Goal: Navigation & Orientation: Find specific page/section

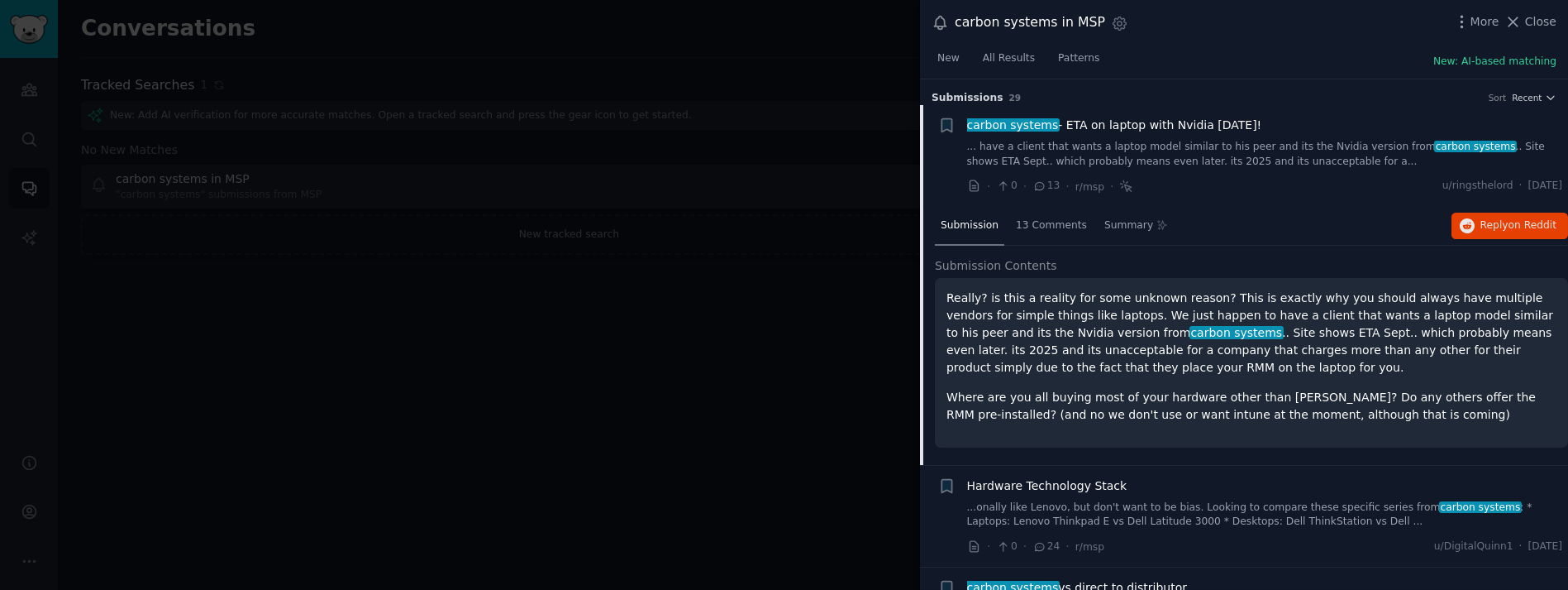
click at [807, 259] on div at bounding box center [784, 295] width 1568 height 590
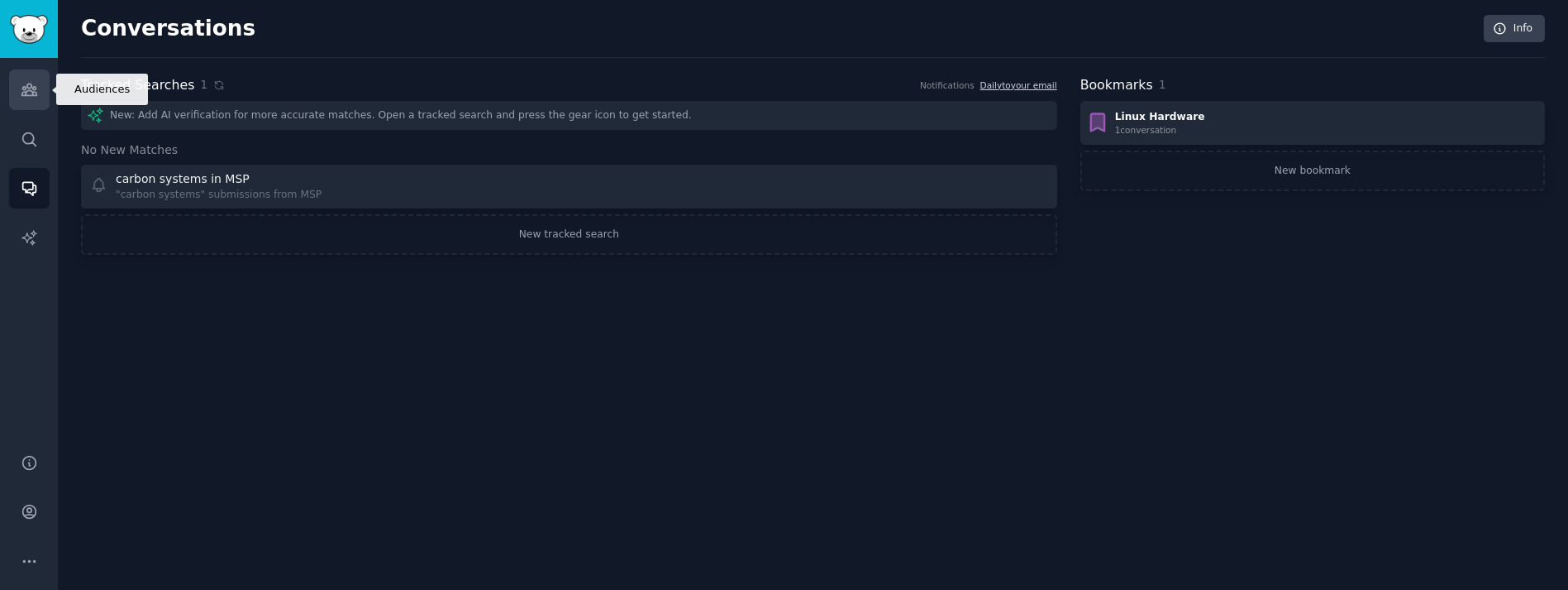
click at [22, 93] on icon "Sidebar" at bounding box center [29, 91] width 15 height 12
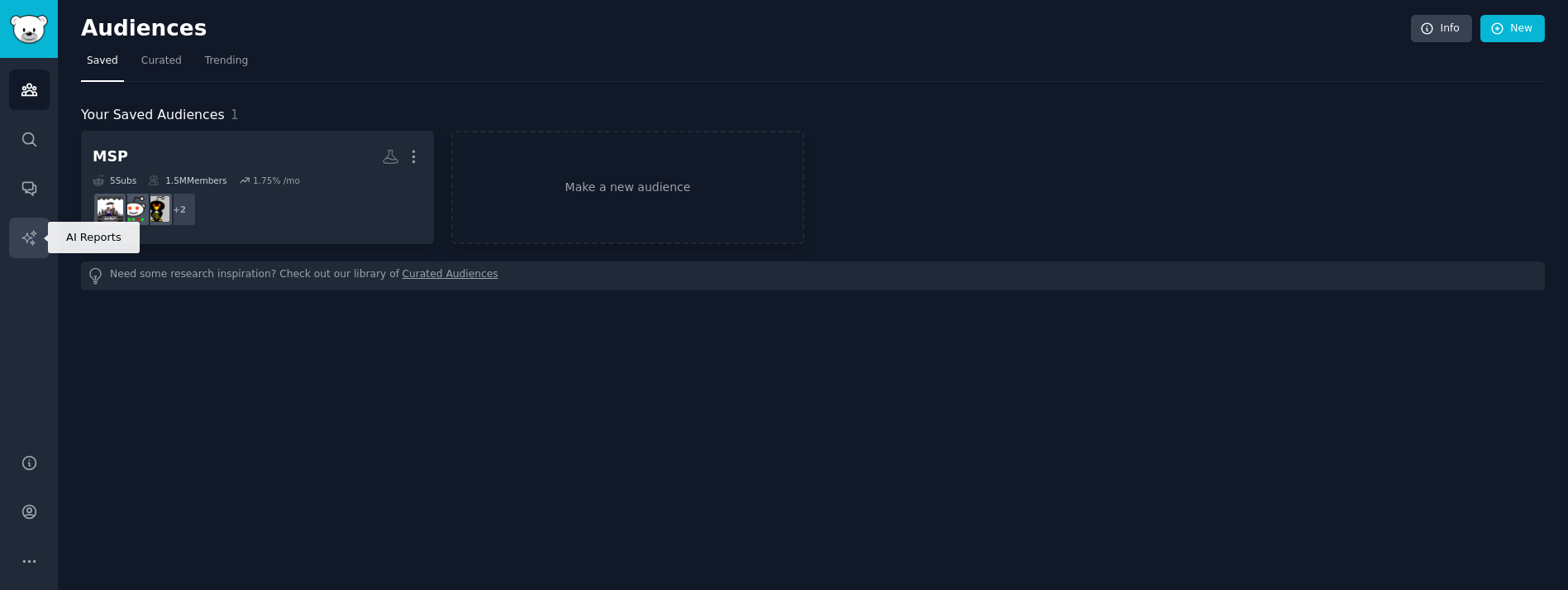
click at [23, 227] on link "AI Reports" at bounding box center [29, 238] width 40 height 40
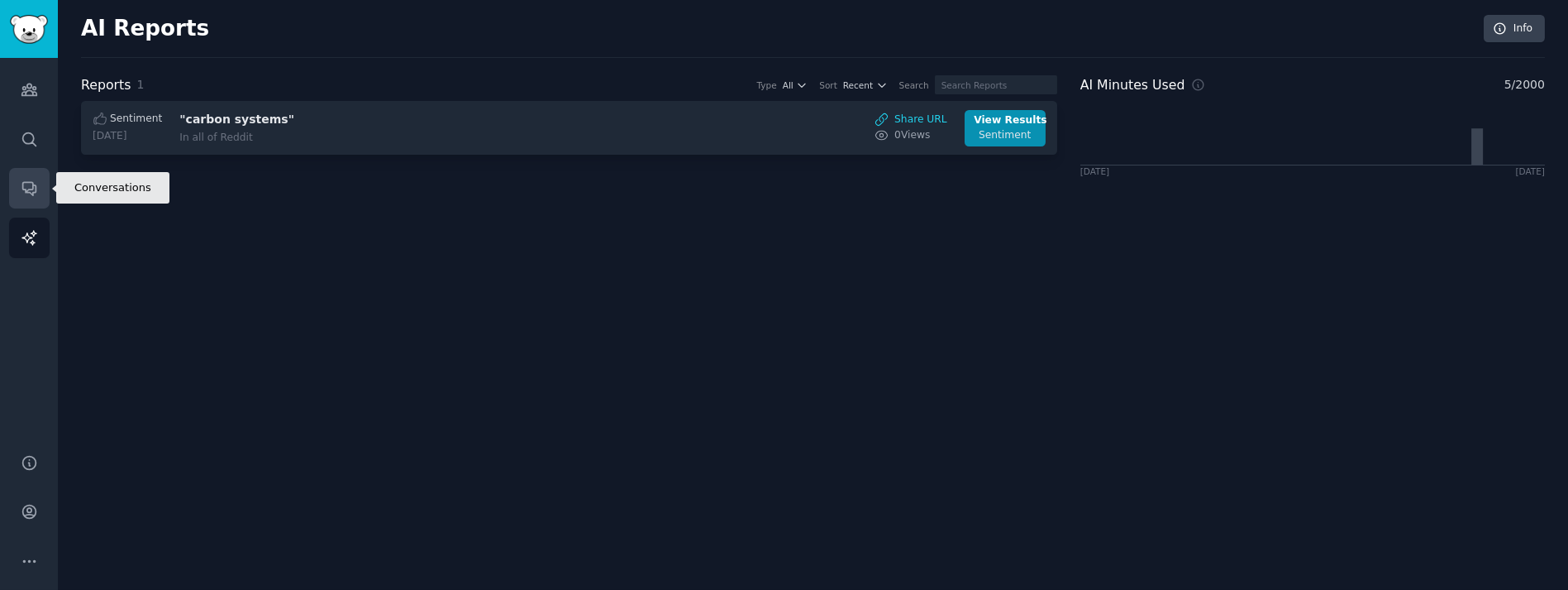
click at [31, 178] on link "Conversations" at bounding box center [29, 188] width 40 height 40
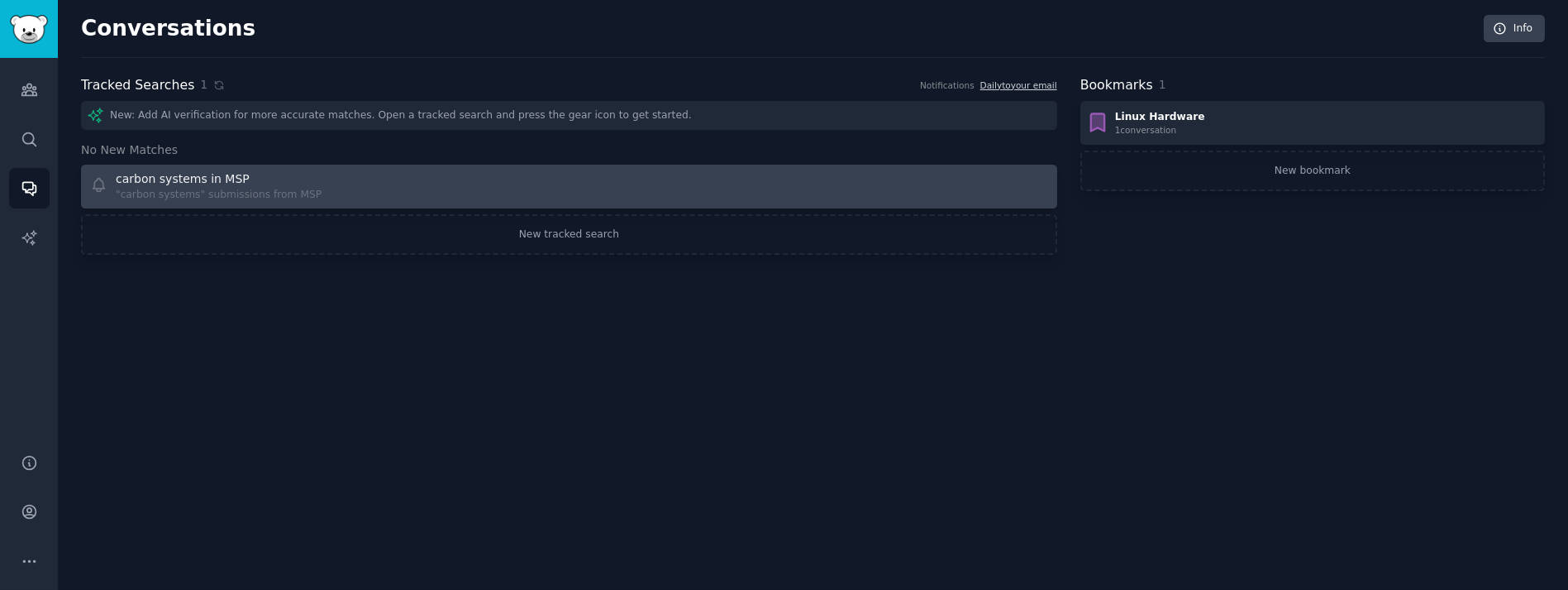
click at [380, 185] on div "carbon systems in MSP "carbon systems" submissions from MSP" at bounding box center [324, 186] width 468 height 32
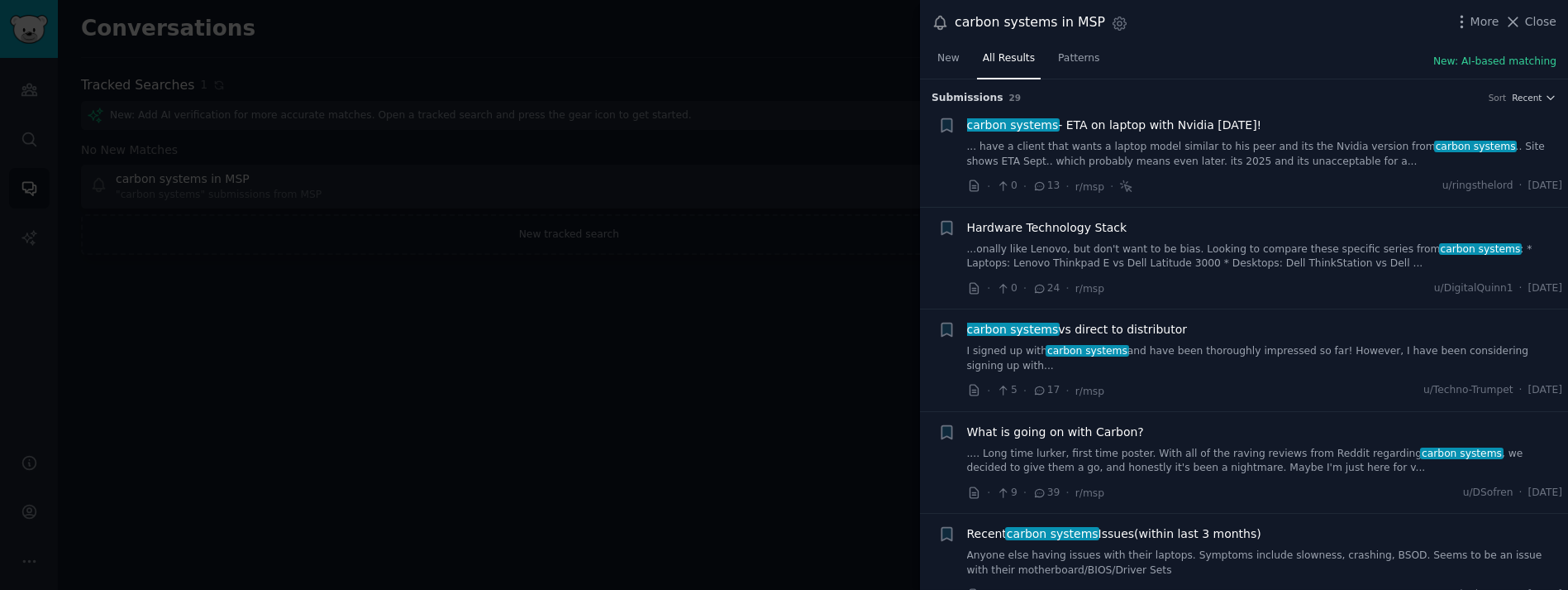
click at [696, 450] on div at bounding box center [784, 295] width 1568 height 590
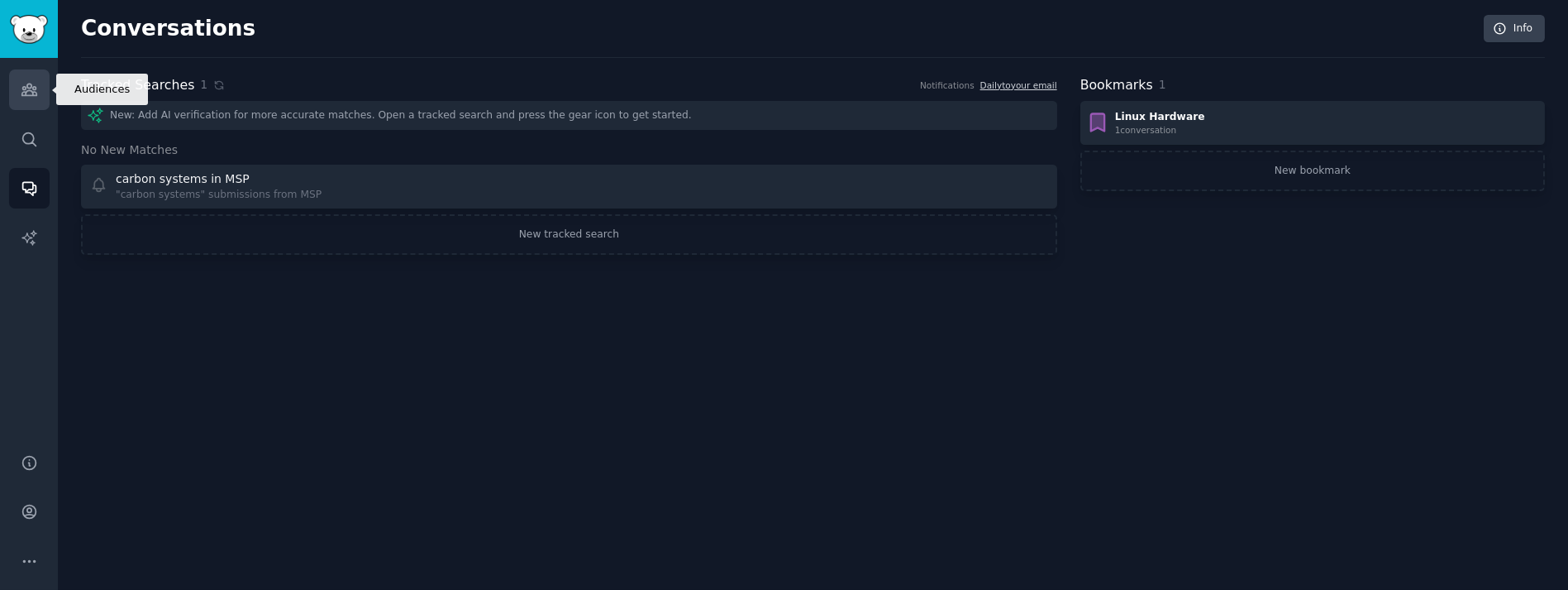
click at [18, 100] on link "Audiences" at bounding box center [29, 90] width 40 height 40
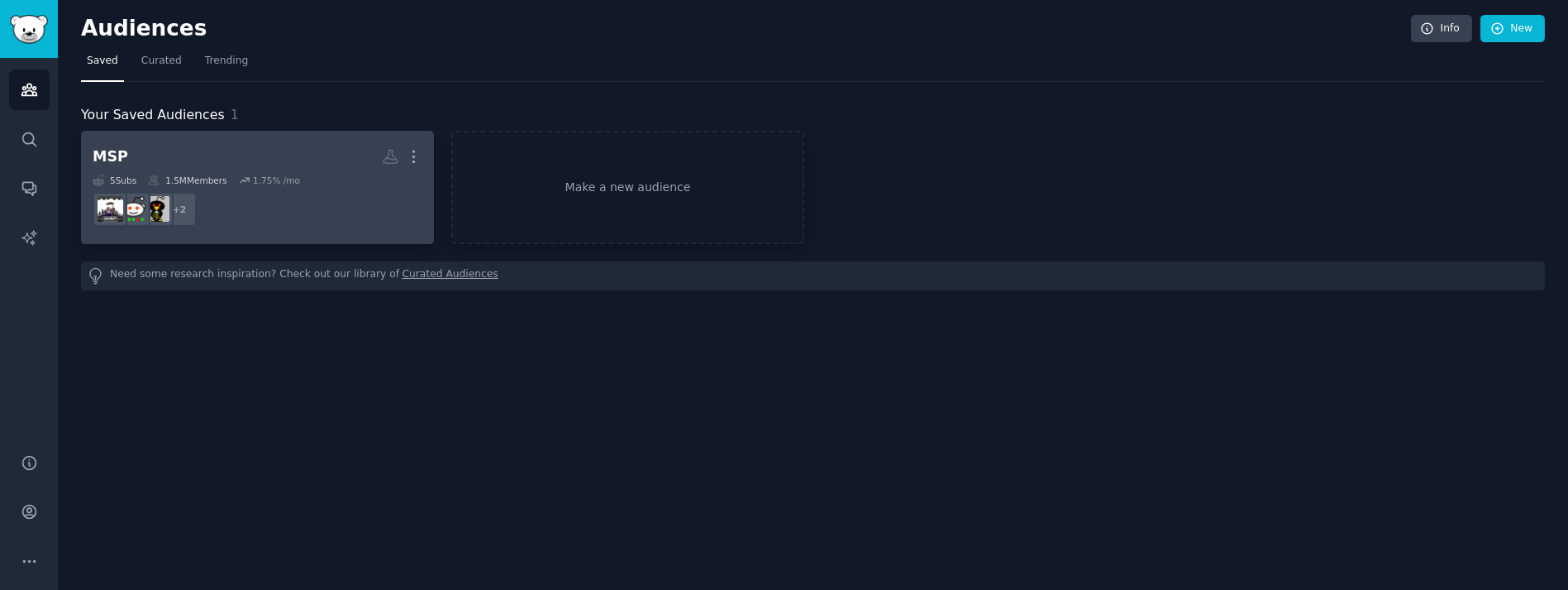
click at [349, 202] on dd "+ 2" at bounding box center [258, 209] width 330 height 46
